Goal: Task Accomplishment & Management: Complete application form

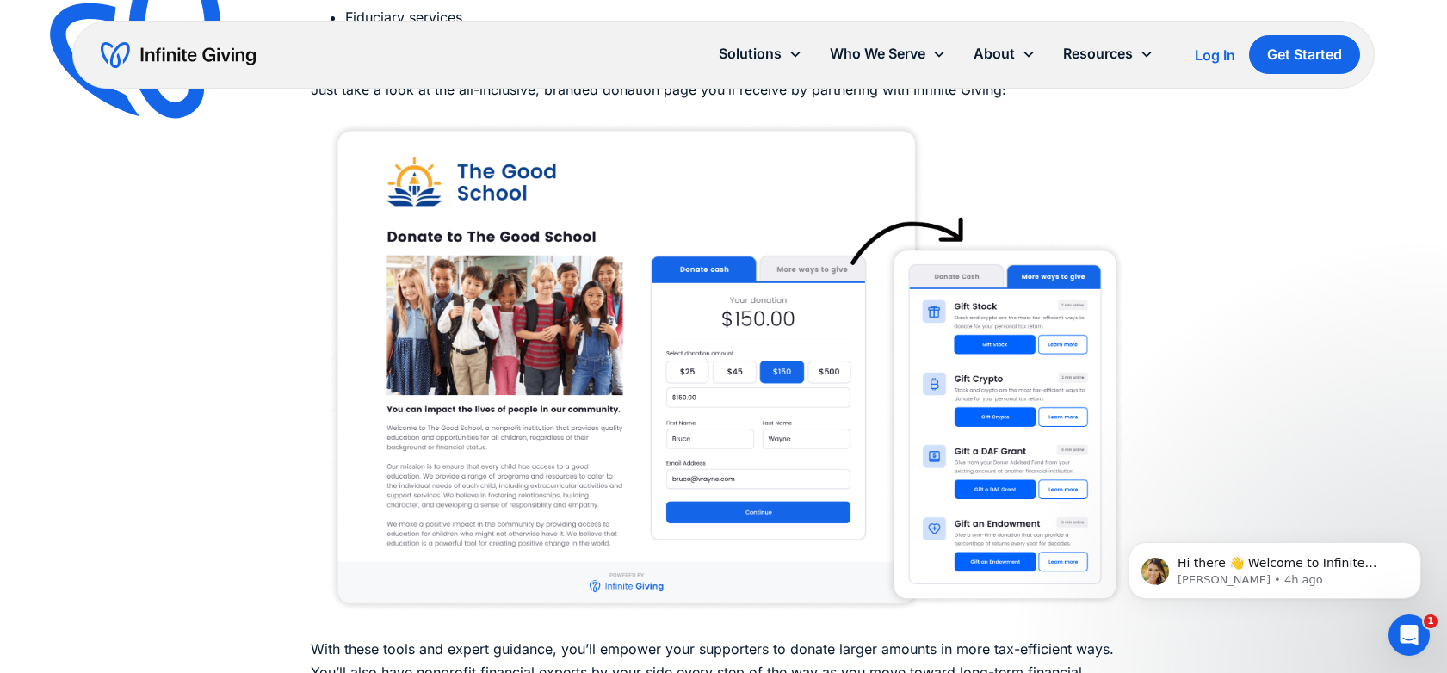
scroll to position [9126, 0]
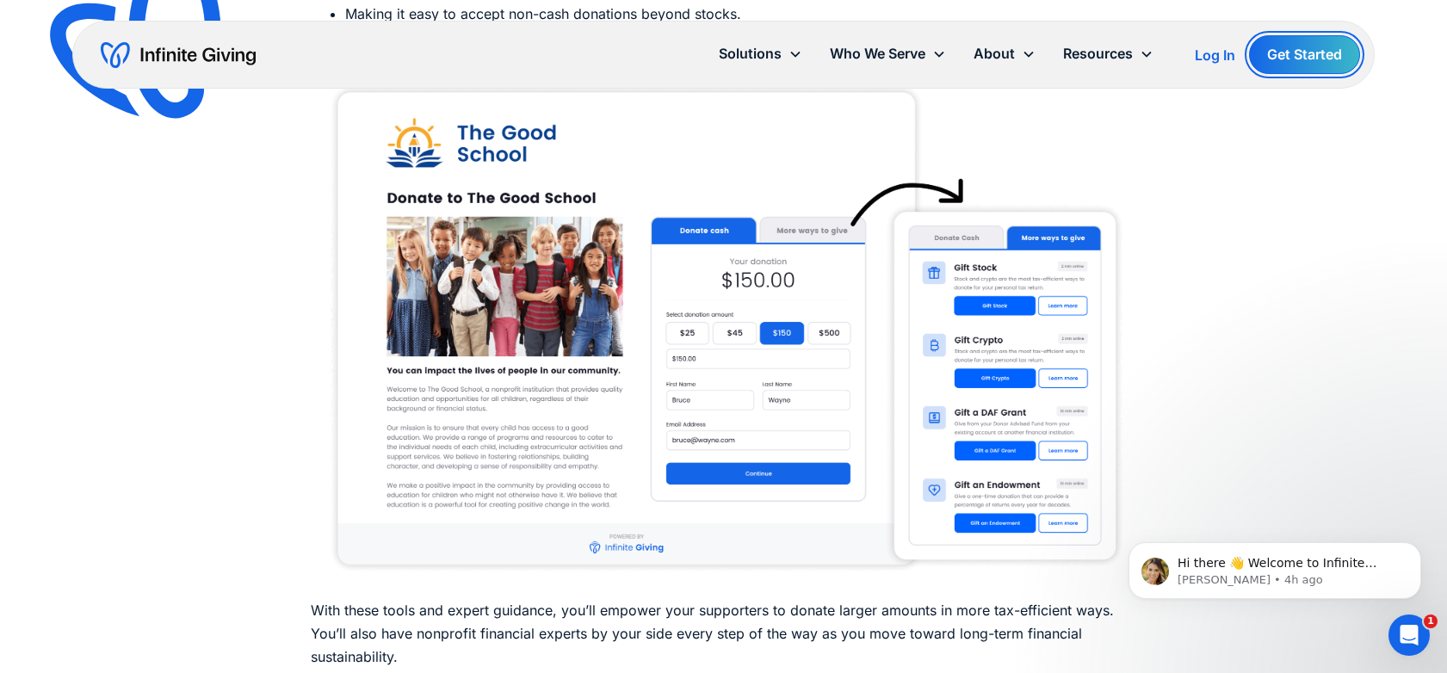
click at [1270, 57] on link "Get Started" at bounding box center [1304, 54] width 111 height 39
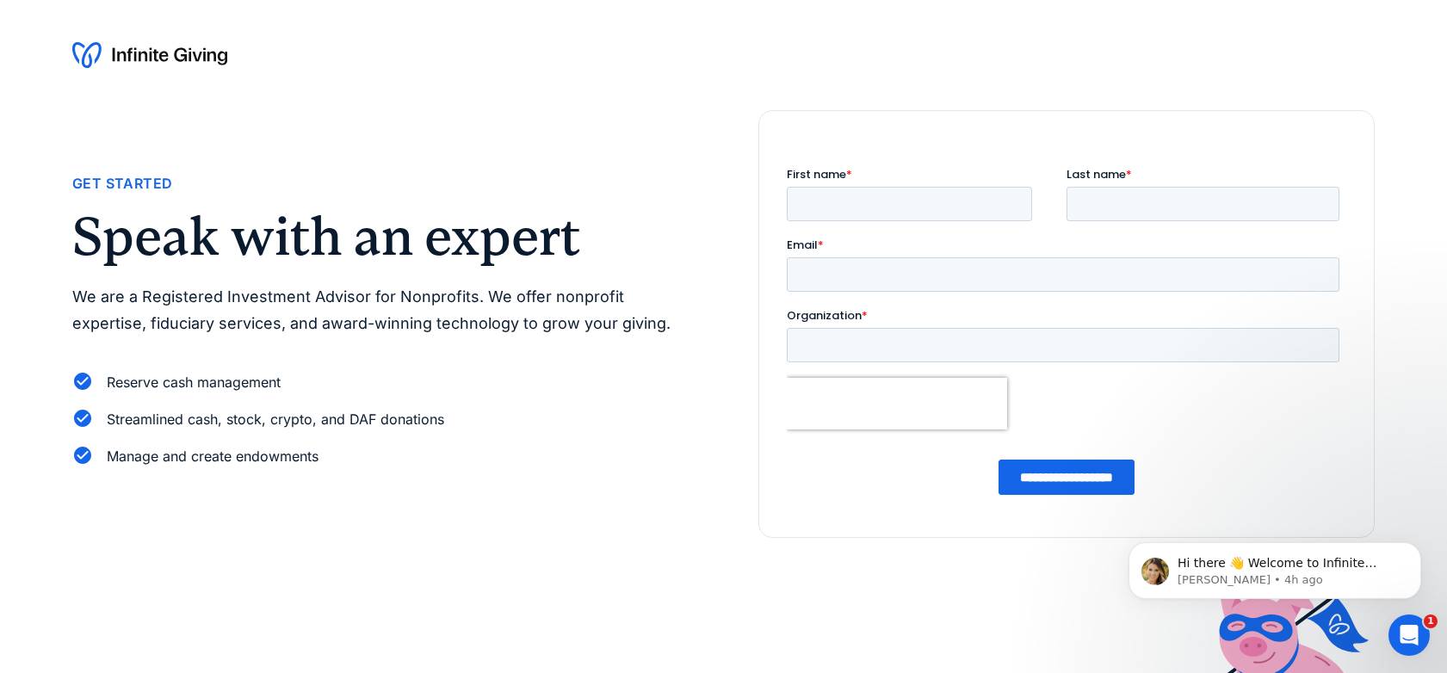
click at [152, 57] on img at bounding box center [149, 55] width 155 height 28
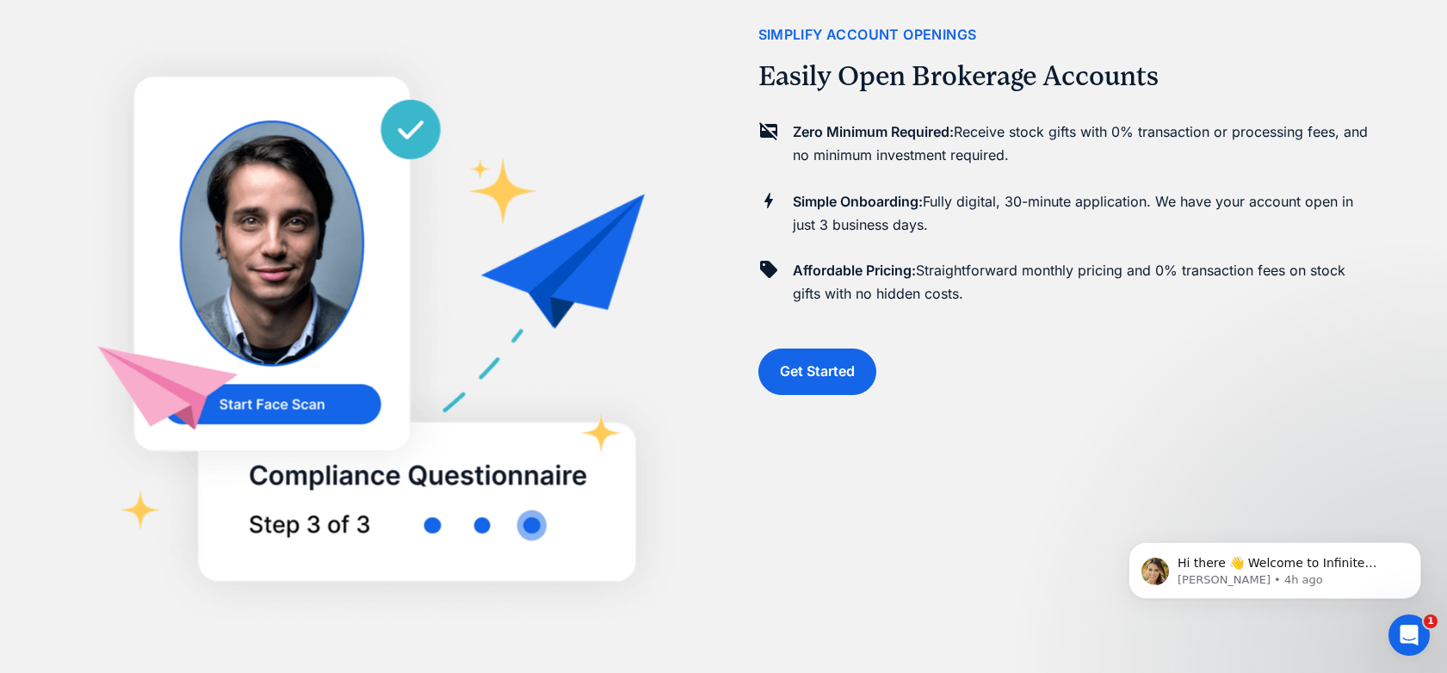
scroll to position [1464, 0]
